Goal: Communication & Community: Answer question/provide support

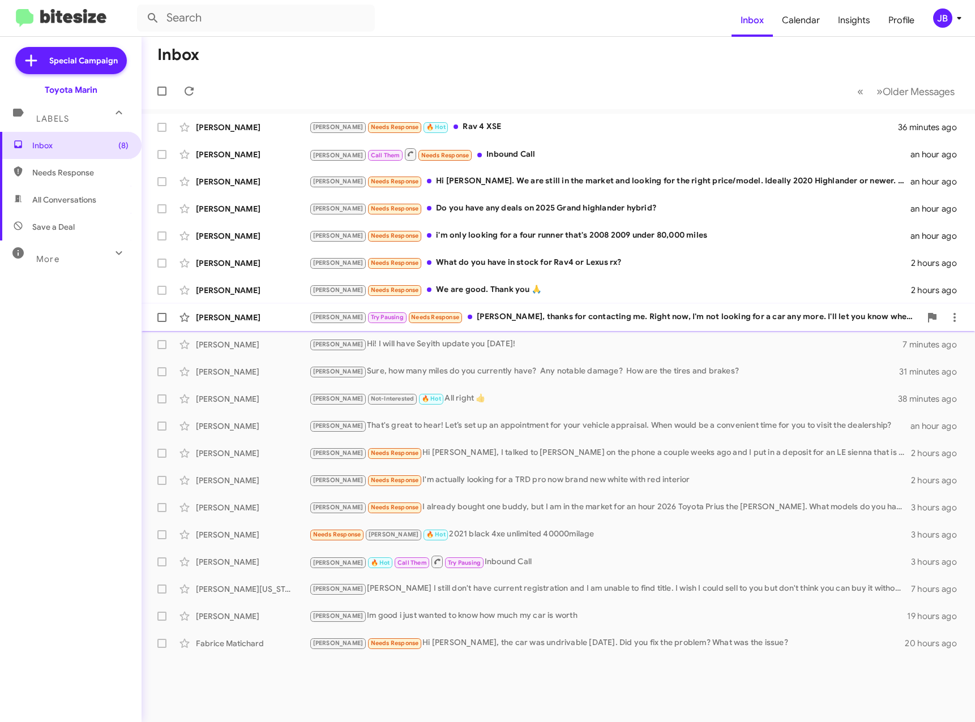
click at [252, 313] on div "[PERSON_NAME]" at bounding box center [252, 317] width 113 height 11
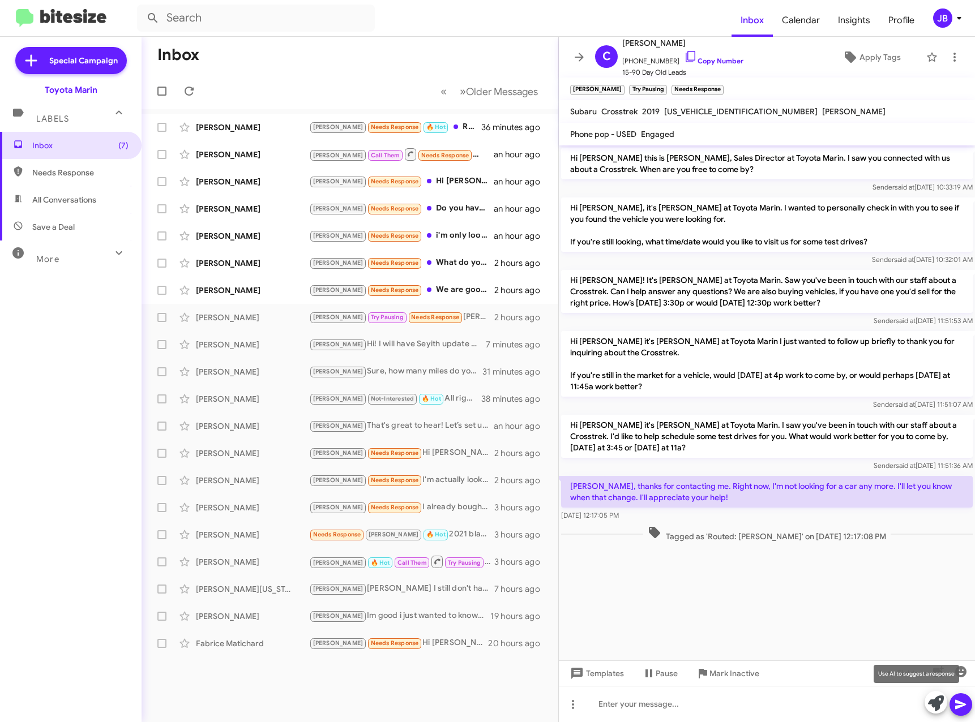
click at [934, 706] on icon at bounding box center [936, 704] width 16 height 16
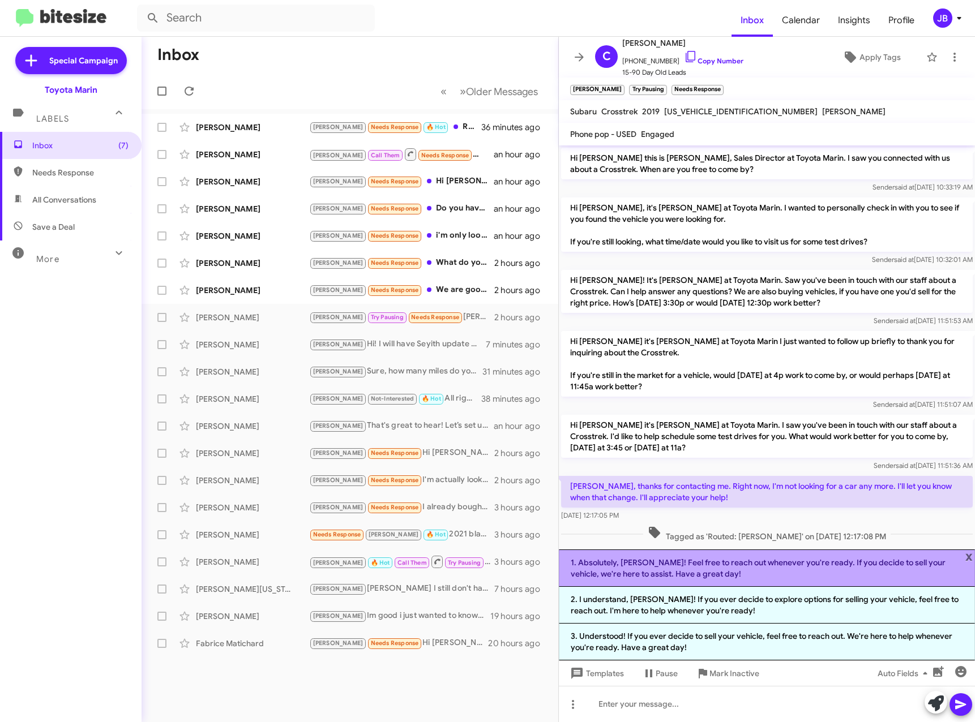
click at [718, 568] on li "1. Absolutely, [PERSON_NAME]! Feel free to reach out whenever you're ready. If …" at bounding box center [767, 568] width 416 height 37
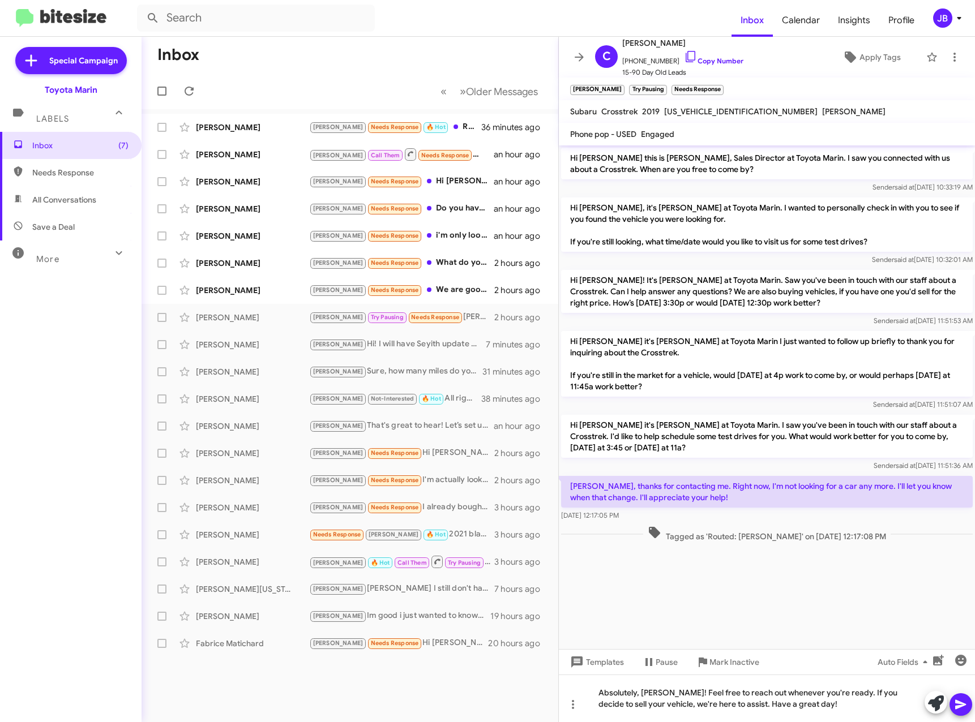
click at [958, 704] on icon at bounding box center [960, 705] width 11 height 10
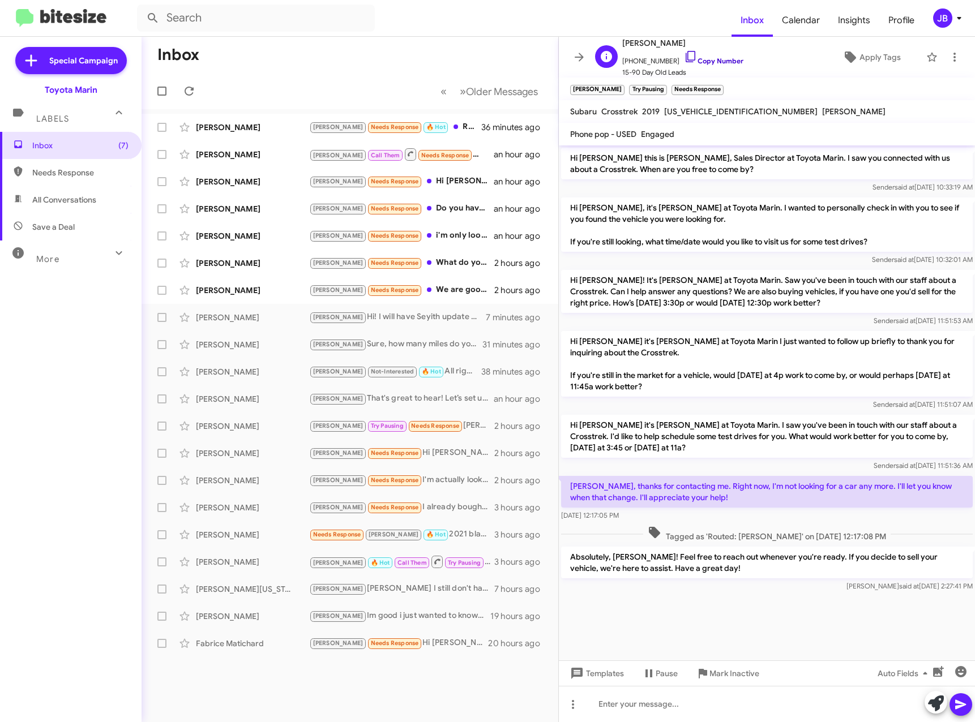
click at [684, 54] on icon at bounding box center [691, 57] width 14 height 14
click at [448, 286] on div "[PERSON_NAME] Needs Response We are good. Thank you 🙏" at bounding box center [406, 290] width 195 height 13
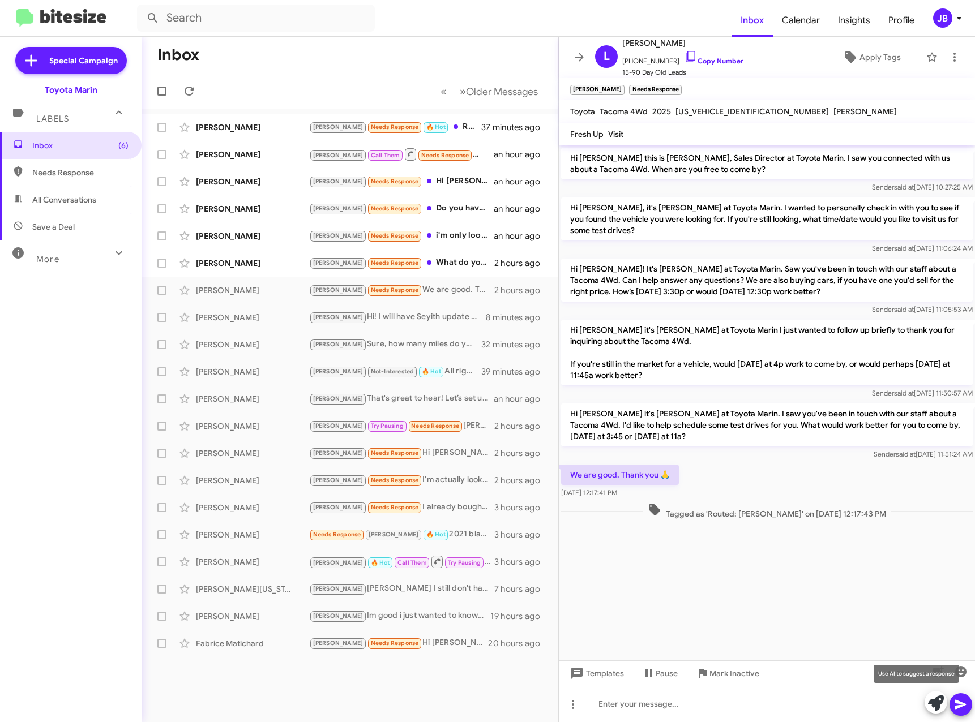
click at [936, 702] on icon at bounding box center [936, 704] width 16 height 16
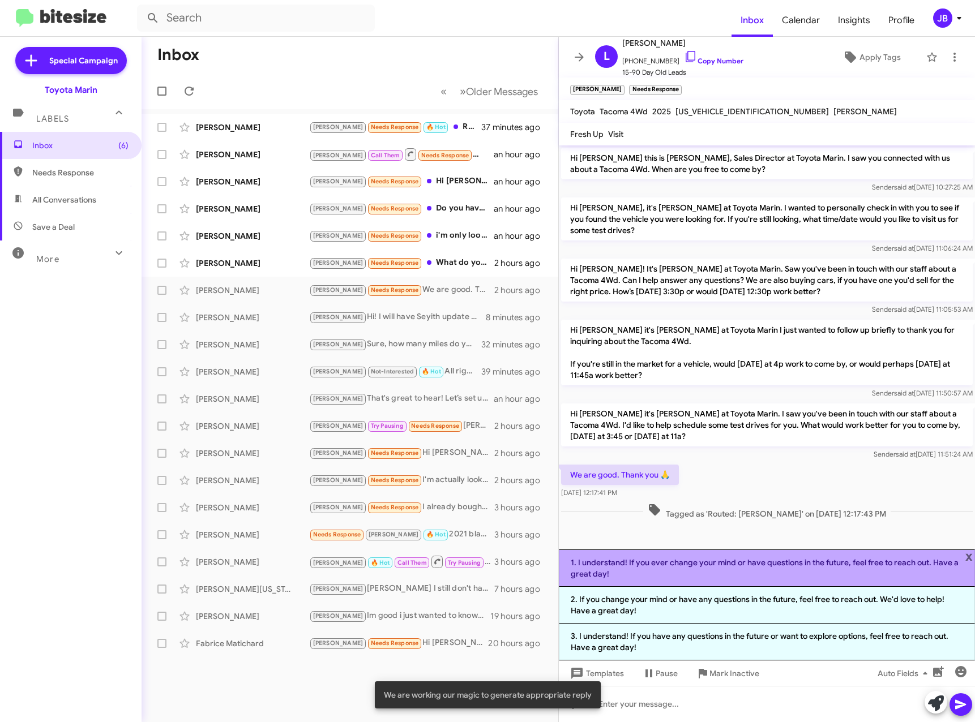
click at [650, 563] on li "1. I understand! If you ever change your mind or have questions in the future, …" at bounding box center [767, 568] width 416 height 37
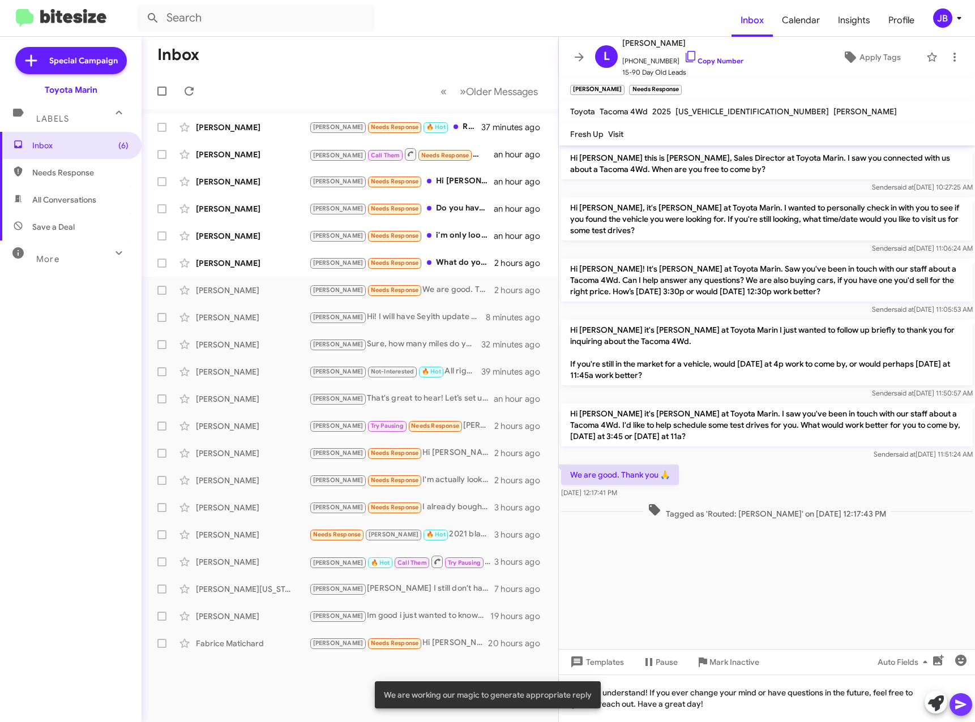
click at [959, 708] on icon at bounding box center [961, 705] width 14 height 14
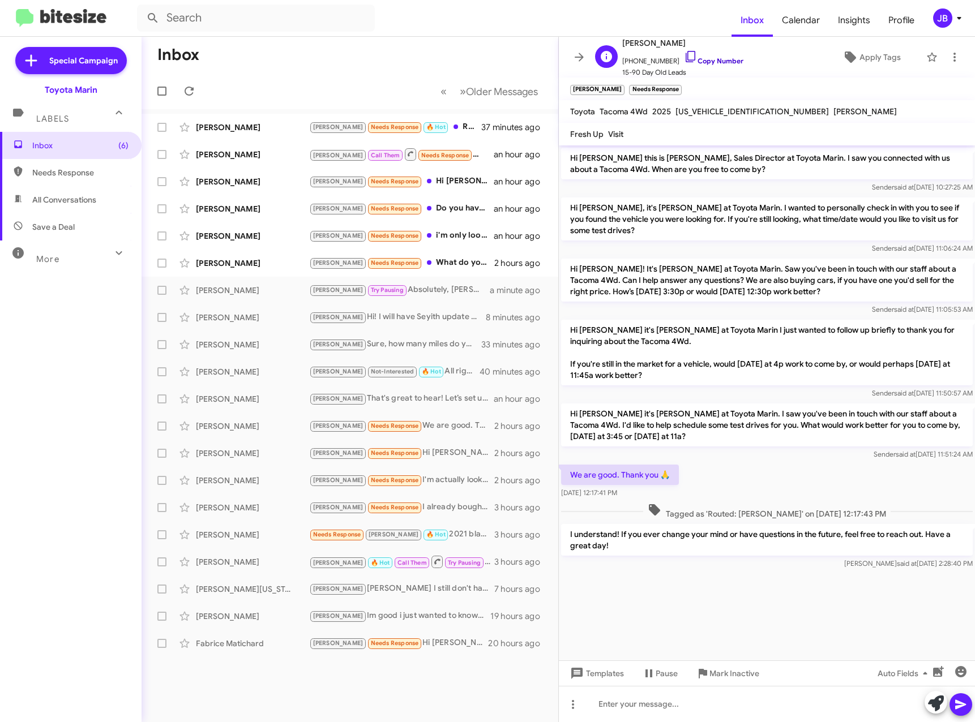
click at [685, 52] on icon at bounding box center [690, 56] width 10 height 11
click at [242, 258] on div "[PERSON_NAME]" at bounding box center [252, 263] width 113 height 11
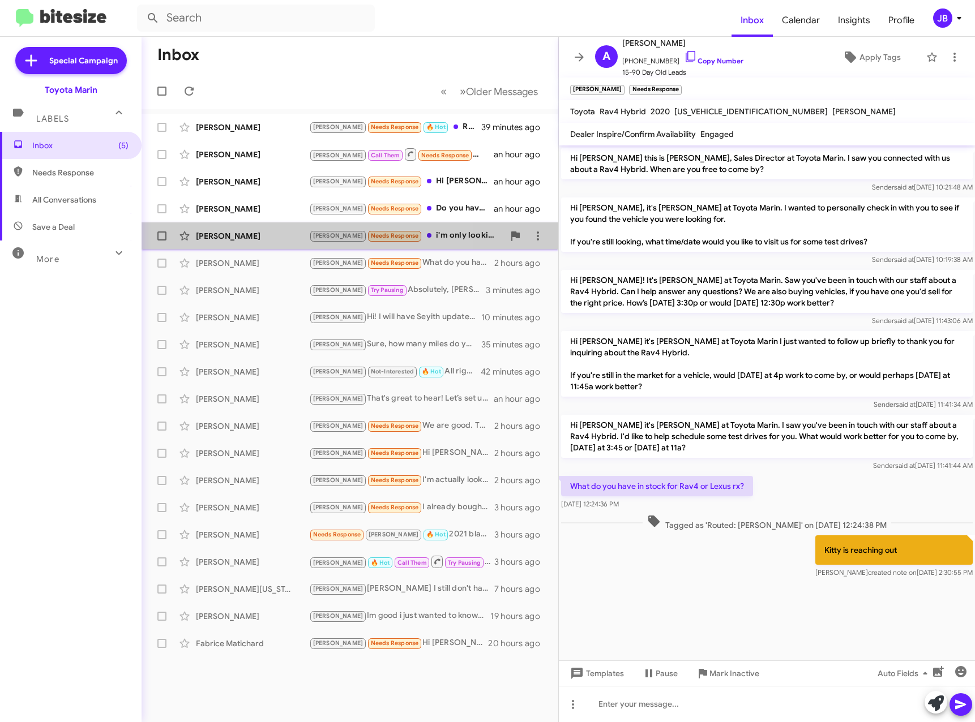
click at [228, 232] on div "[PERSON_NAME]" at bounding box center [252, 235] width 113 height 11
